Goal: Task Accomplishment & Management: Use online tool/utility

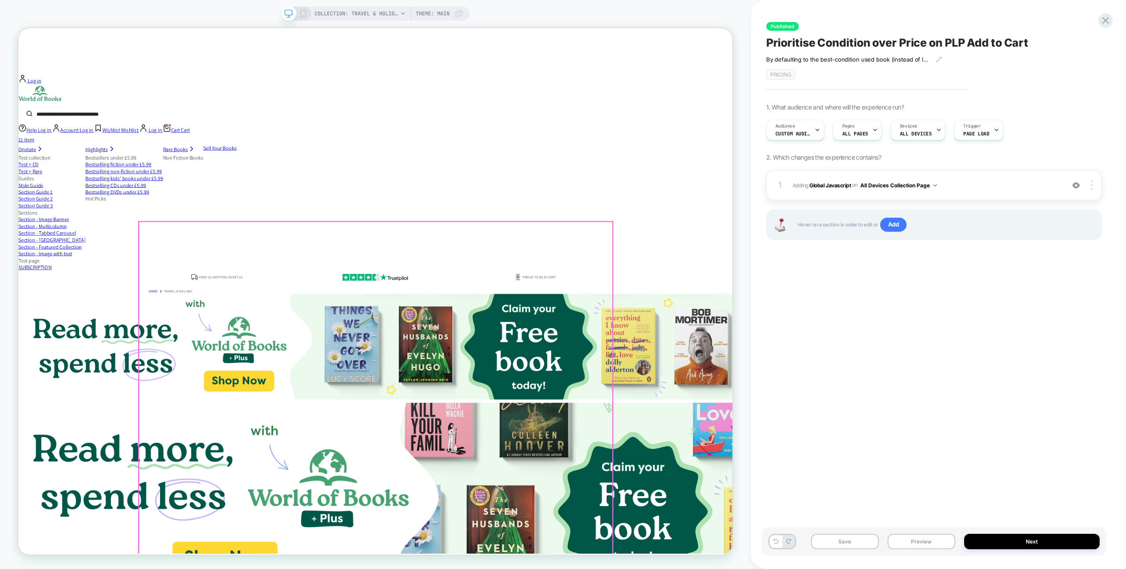
scroll to position [50, 0]
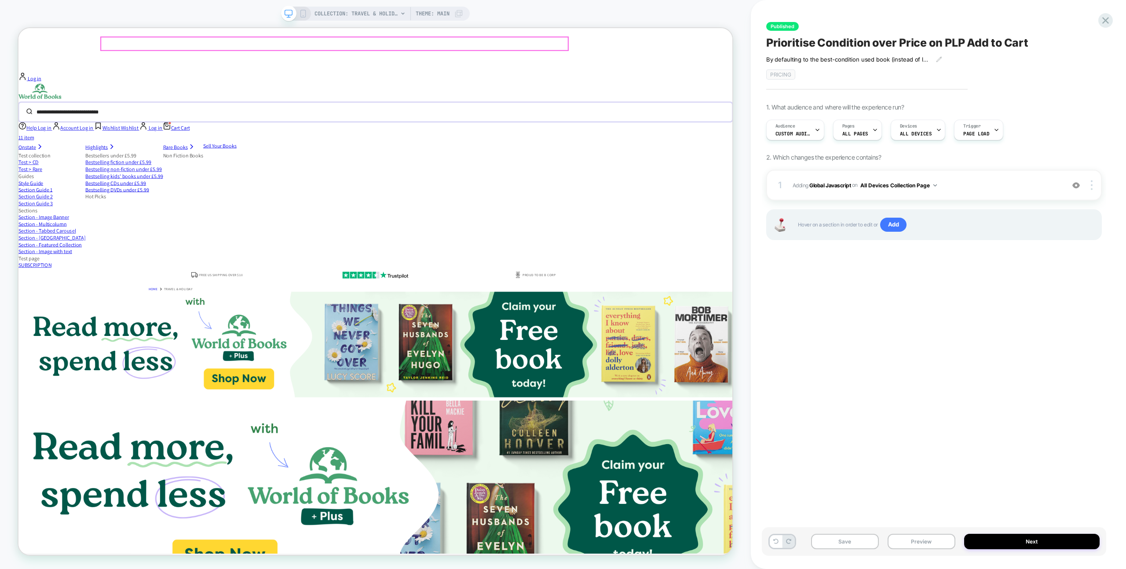
click at [749, 131] on input "search" at bounding box center [469, 140] width 853 height 19
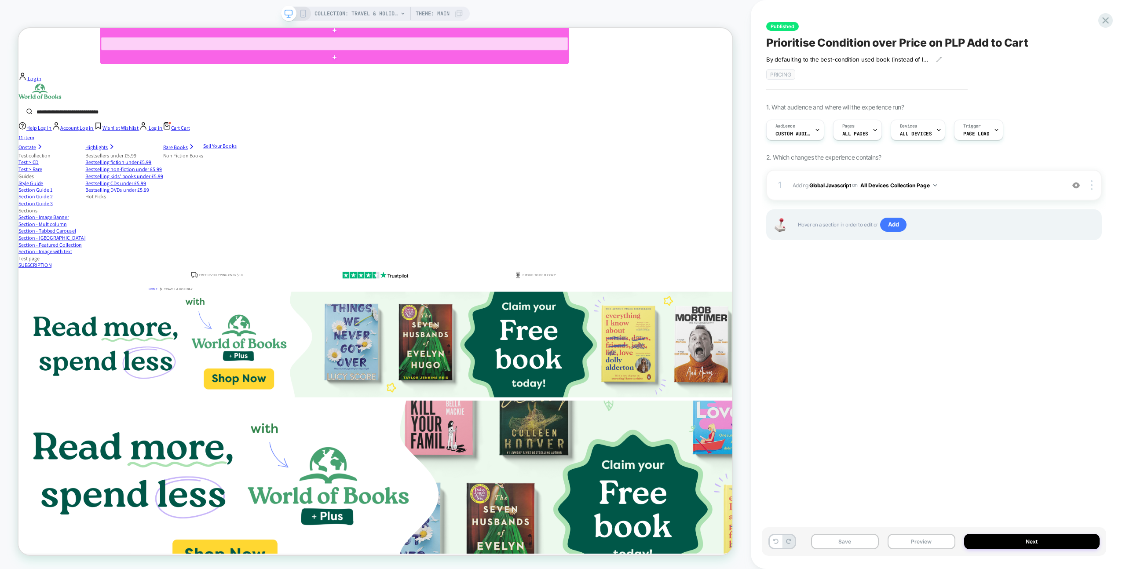
click at [751, 50] on div at bounding box center [439, 49] width 623 height 18
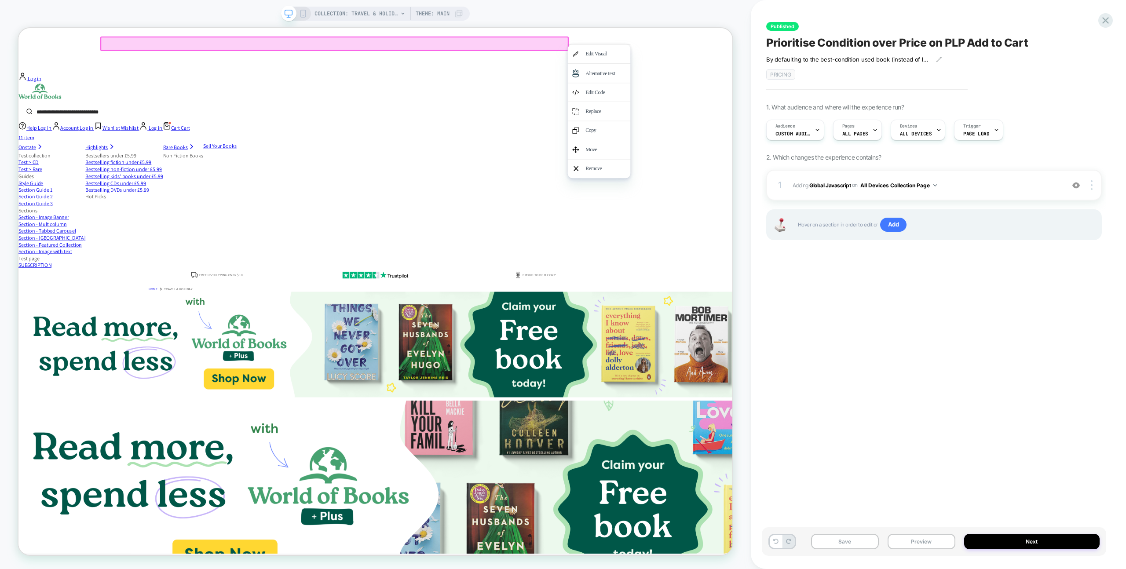
click at [669, 51] on div at bounding box center [440, 49] width 625 height 19
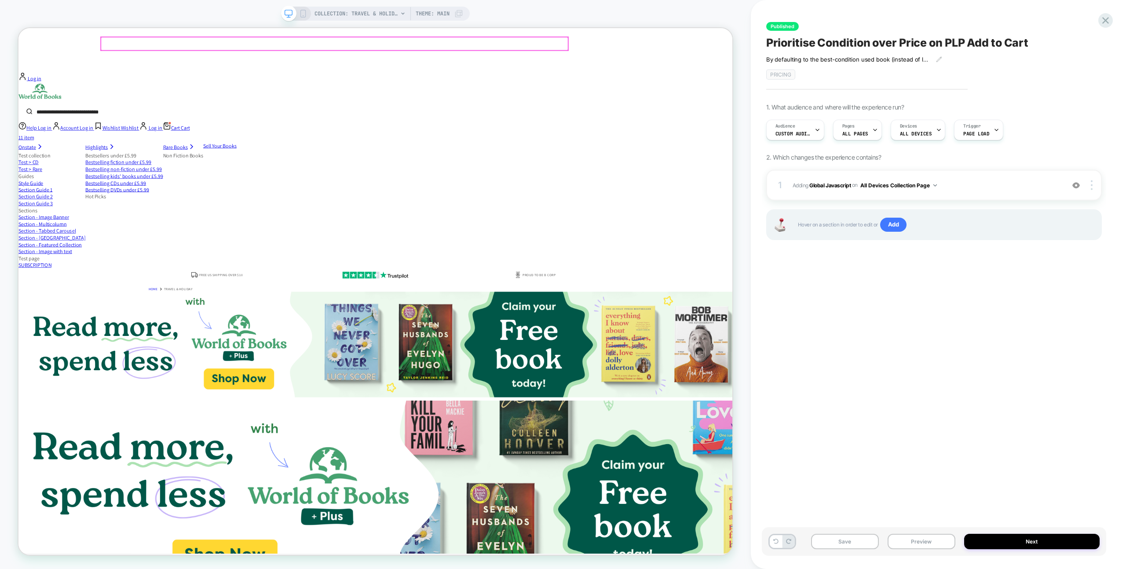
click at [669, 51] on div at bounding box center [439, 49] width 623 height 18
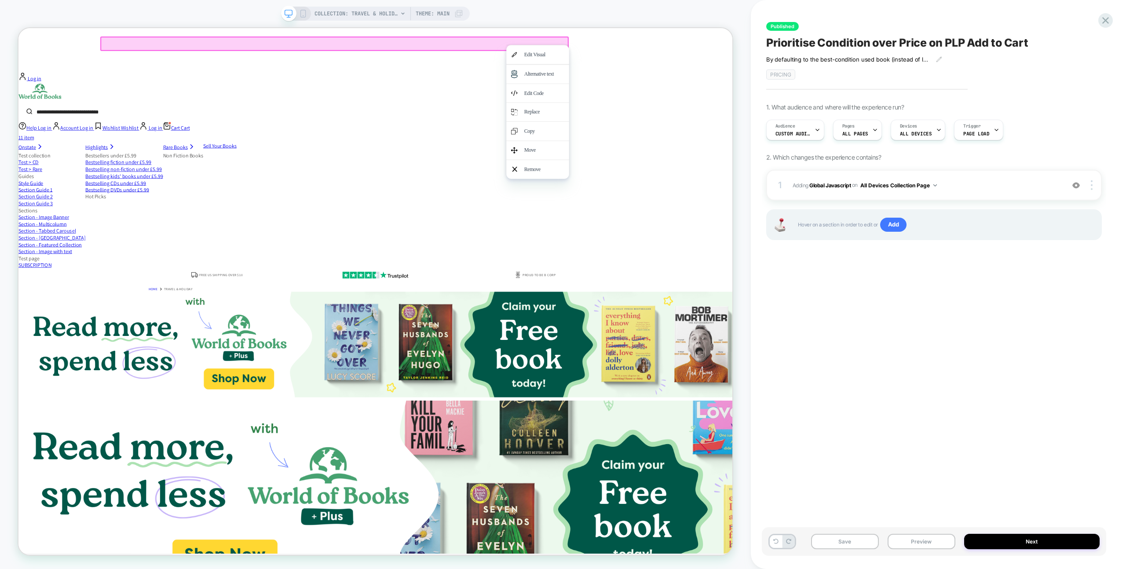
click at [669, 51] on div at bounding box center [711, 51] width 84 height 0
click at [769, 127] on form at bounding box center [494, 140] width 953 height 26
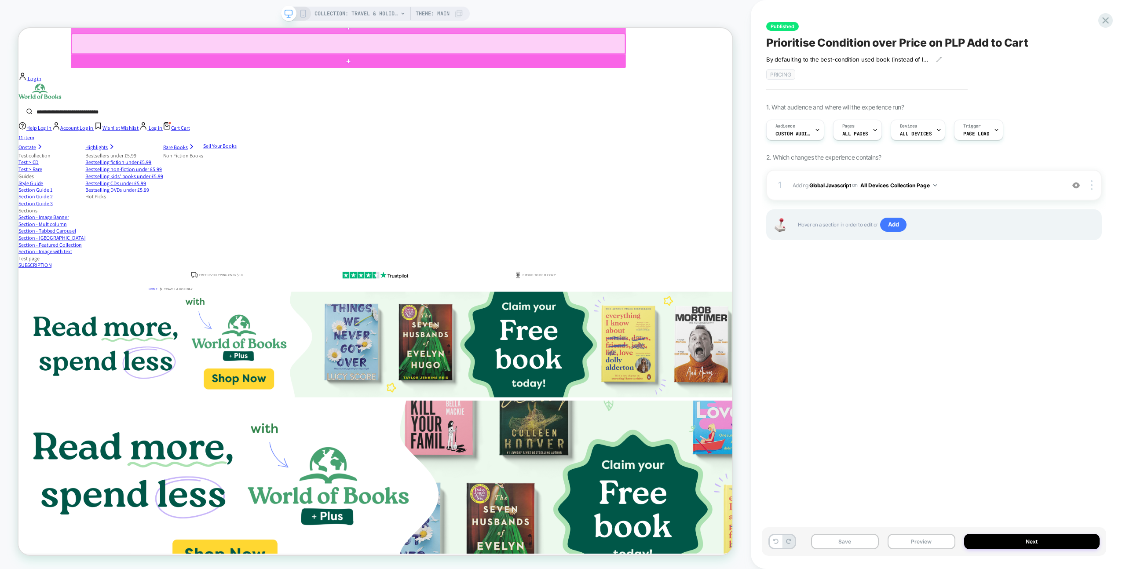
click at [724, 45] on div at bounding box center [458, 49] width 738 height 26
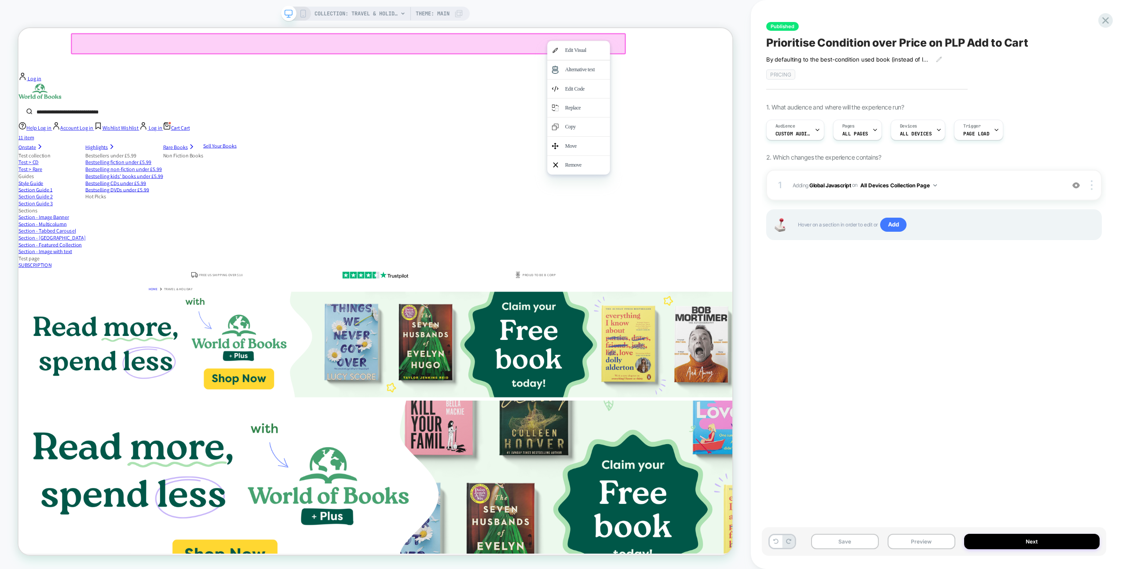
click at [582, 88] on div "Highlights Highlights Deals Buy 3, get another free on selected used books Buy …" at bounding box center [494, 134] width 953 height 93
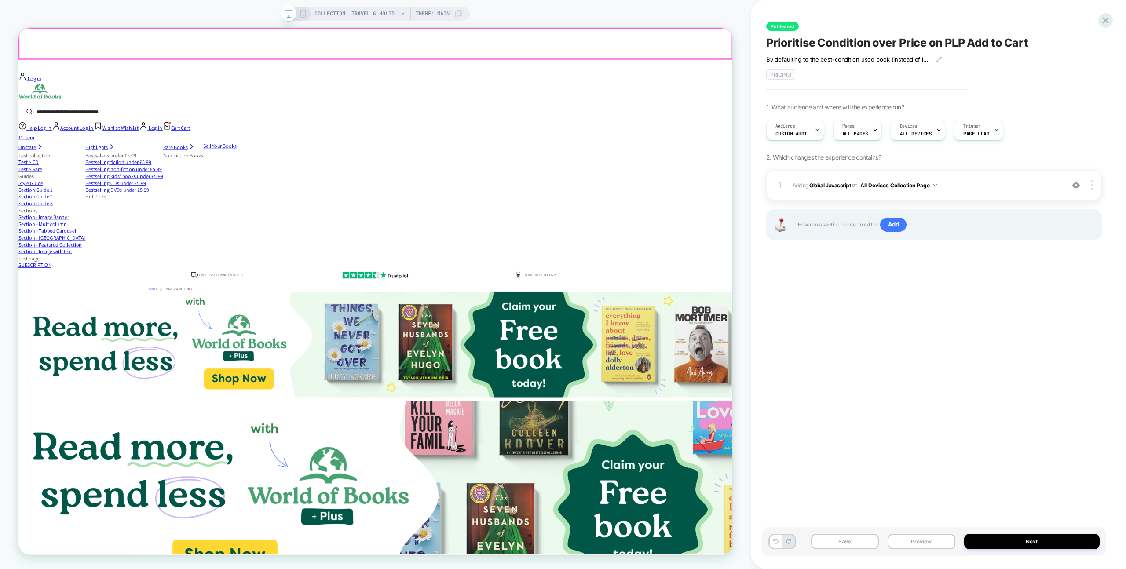
click at [68, 88] on div "Highlights Highlights Deals Buy 3, get another free on selected used books Buy …" at bounding box center [494, 134] width 953 height 93
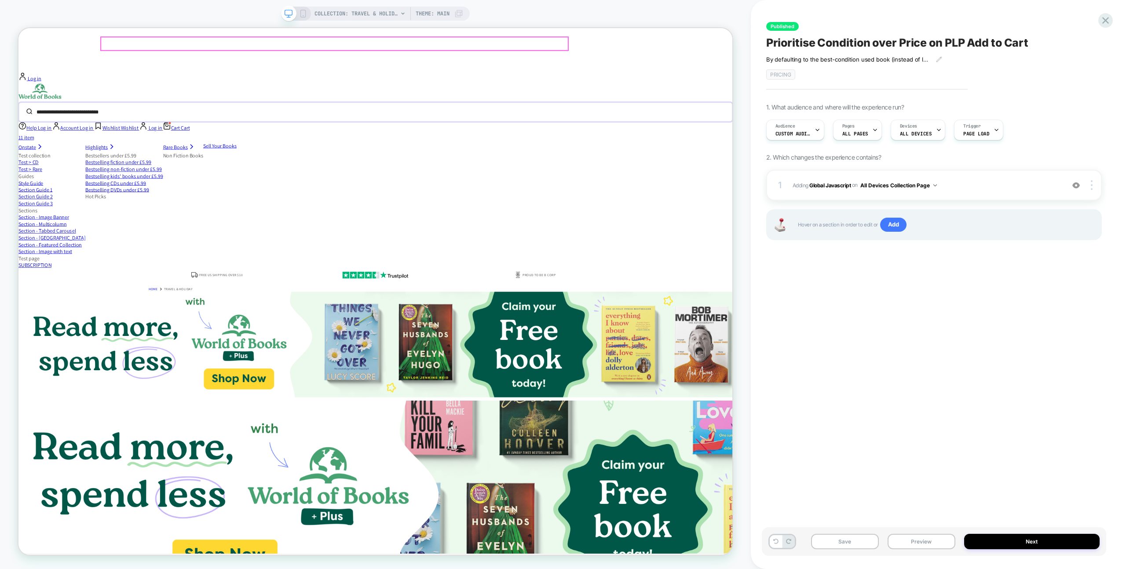
click at [150, 131] on input "search" at bounding box center [469, 140] width 853 height 19
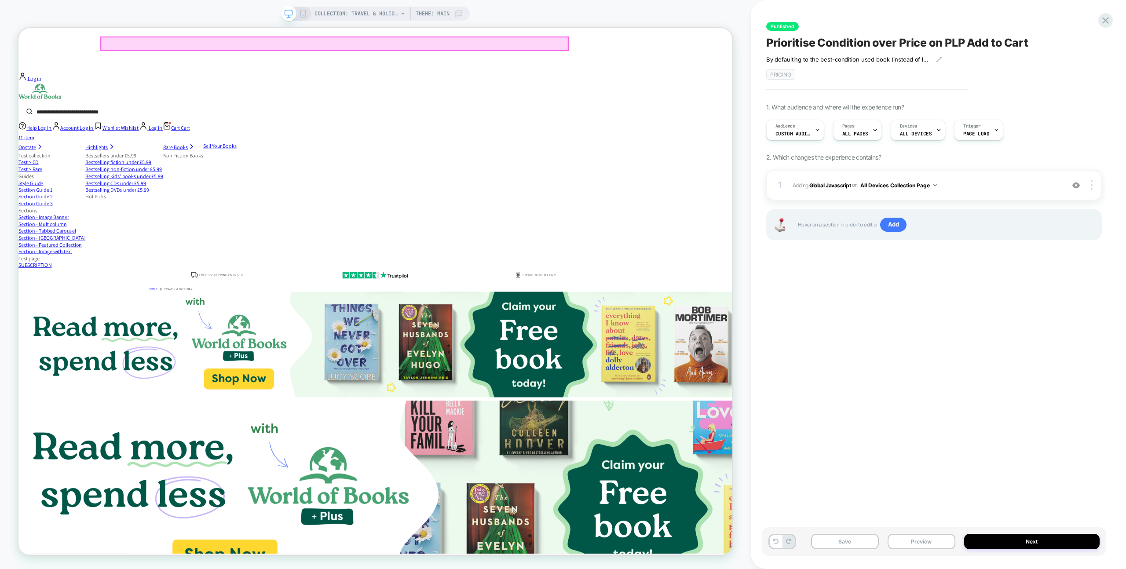
click at [150, 45] on div at bounding box center [439, 49] width 623 height 18
click at [138, 25] on div "COLLECTION: Travel & holiday (Category) COLLECTION: Travel & holiday (Category)…" at bounding box center [375, 285] width 751 height 552
click at [179, 12] on div "COLLECTION: Travel & holiday (Category) COLLECTION: Travel & holiday (Category)…" at bounding box center [375, 285] width 751 height 552
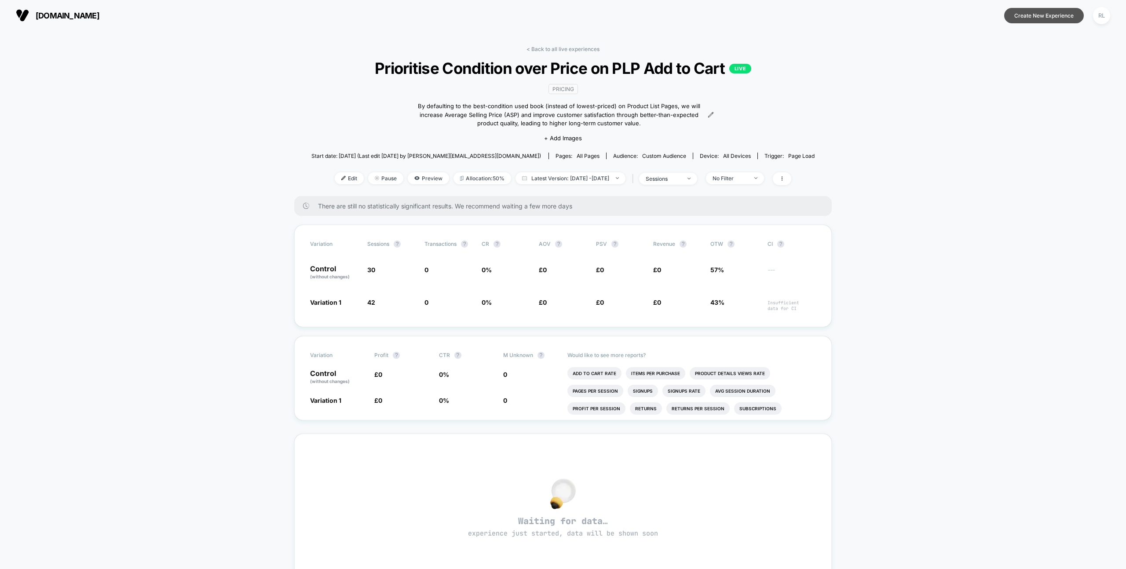
click at [1064, 21] on button "Create New Experience" at bounding box center [1045, 15] width 80 height 15
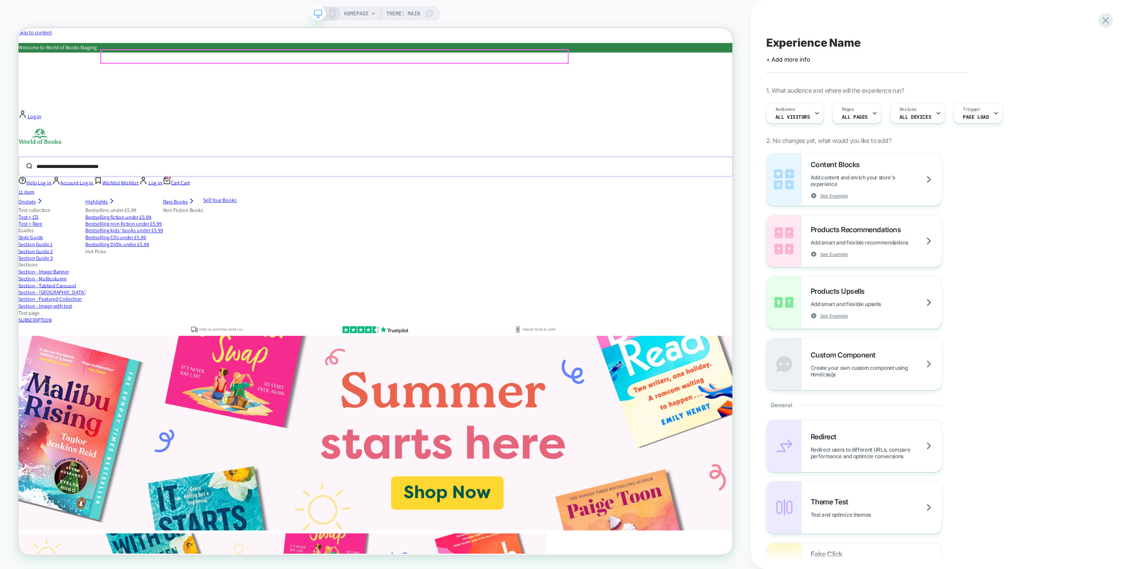
click at [589, 203] on input "search" at bounding box center [469, 212] width 853 height 19
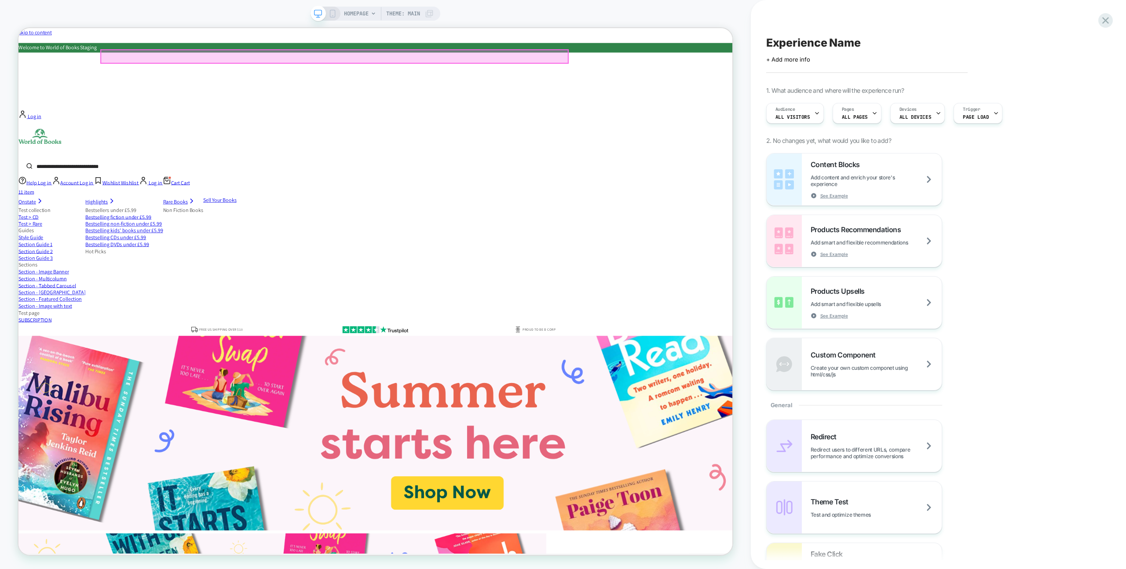
click at [589, 56] on div at bounding box center [440, 65] width 625 height 19
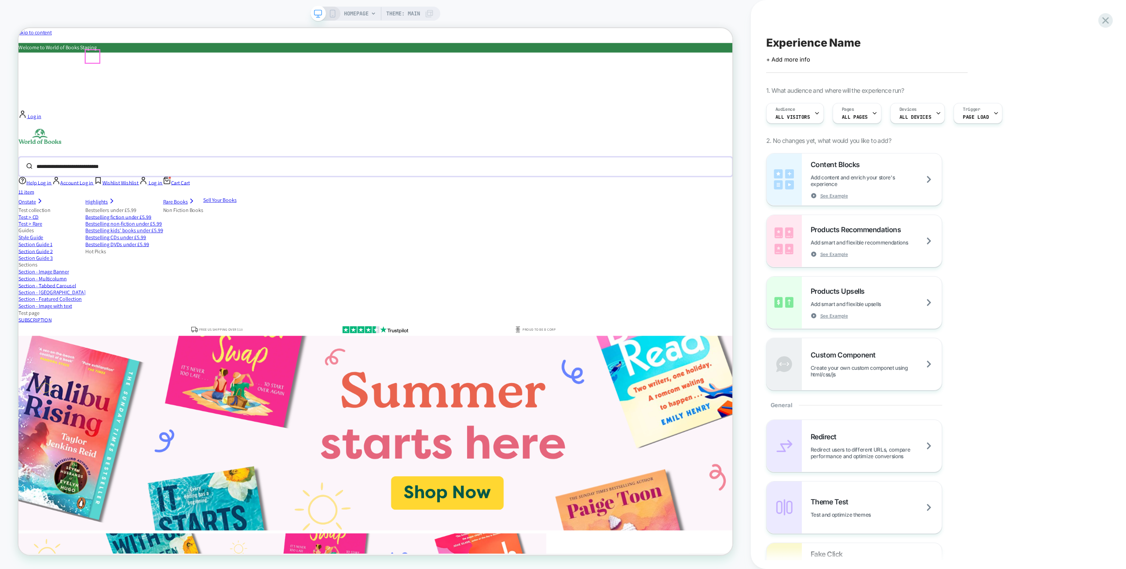
click at [43, 203] on button "Submit" at bounding box center [32, 212] width 21 height 19
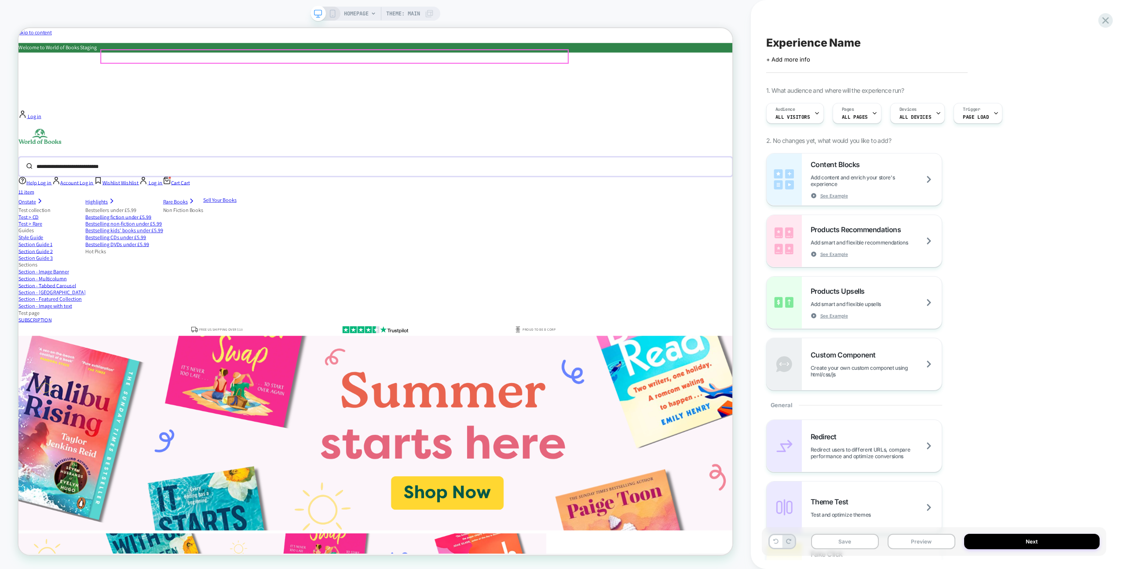
click at [153, 203] on input "search" at bounding box center [469, 212] width 853 height 19
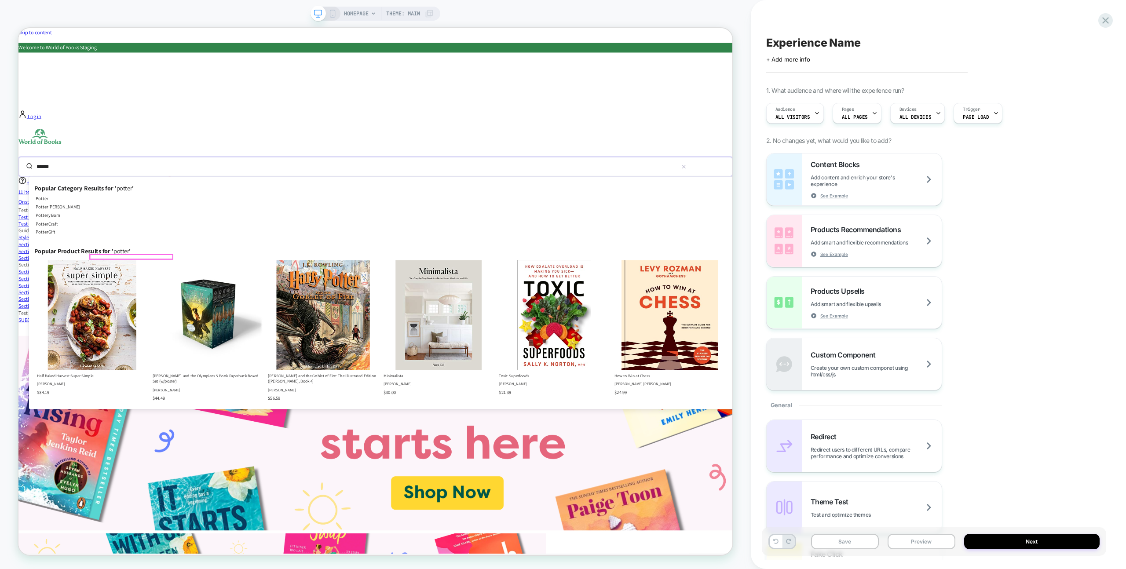
click at [125, 510] on div "$ 34.19" at bounding box center [116, 514] width 147 height 8
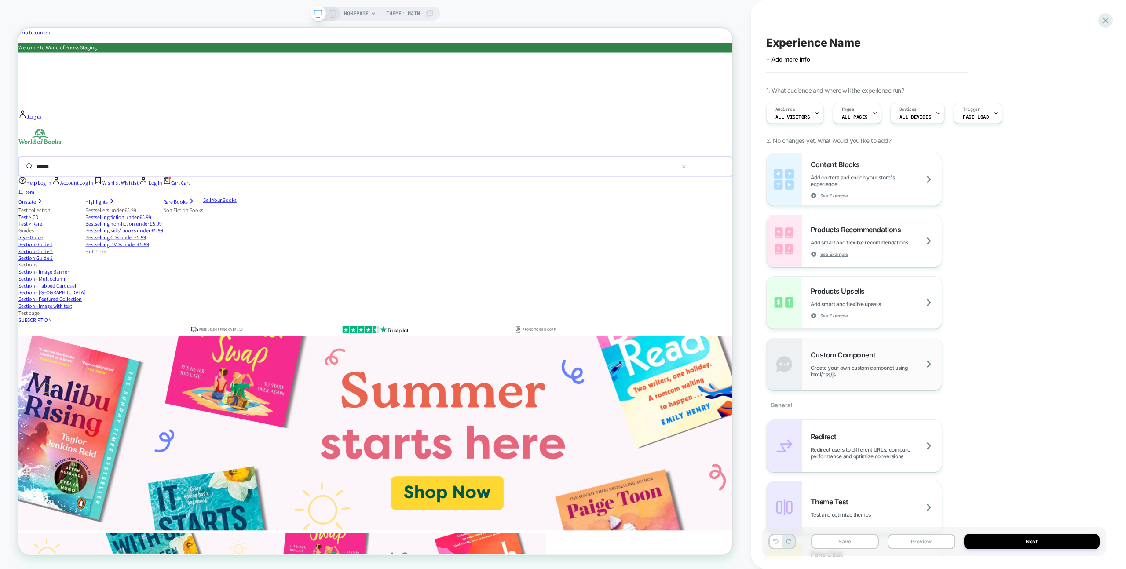
type input "******"
click at [821, 359] on span "Custom Component" at bounding box center [846, 355] width 70 height 9
